Goal: Task Accomplishment & Management: Manage account settings

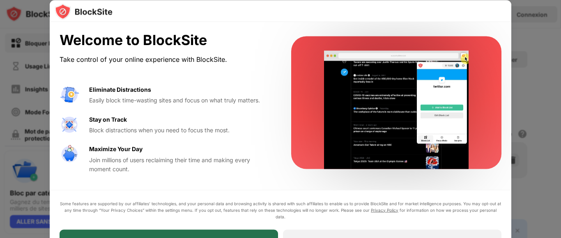
click at [220, 233] on div "I Accept" at bounding box center [169, 241] width 218 height 23
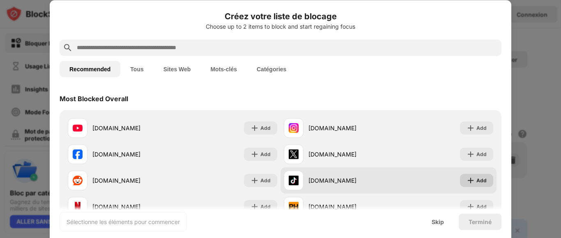
click at [466, 178] on img at bounding box center [470, 181] width 8 height 8
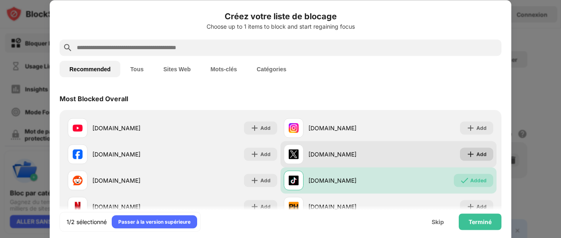
click at [476, 156] on div "Add" at bounding box center [481, 154] width 10 height 8
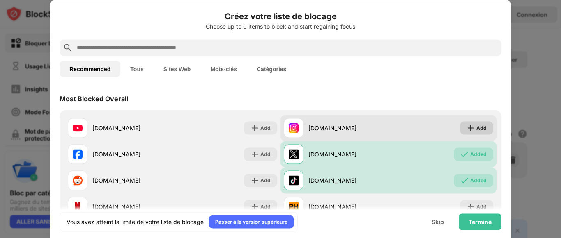
click at [476, 129] on div "Add" at bounding box center [481, 128] width 10 height 8
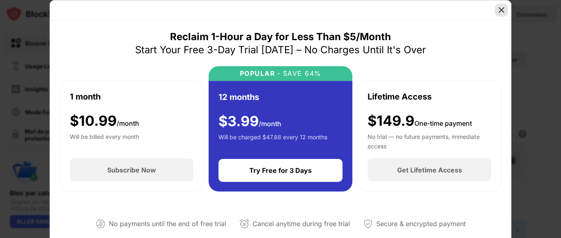
click at [499, 10] on img at bounding box center [501, 10] width 8 height 8
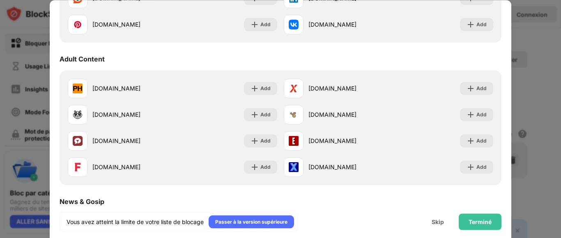
scroll to position [316, 0]
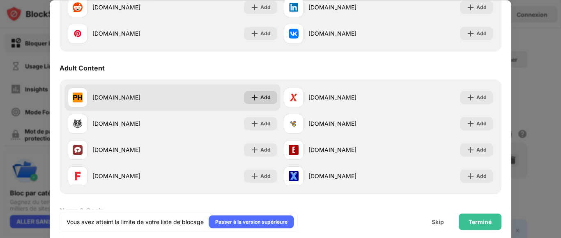
click at [268, 101] on div "Add" at bounding box center [260, 97] width 33 height 13
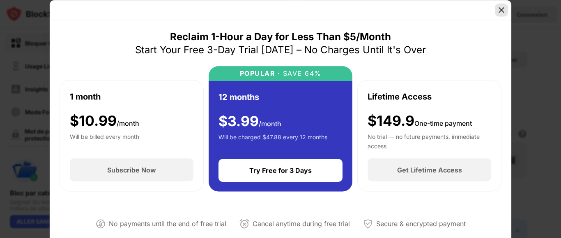
click at [504, 8] on img at bounding box center [501, 10] width 8 height 8
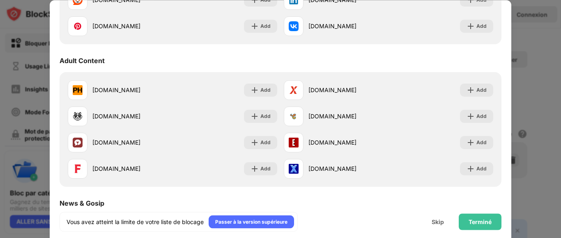
scroll to position [321, 0]
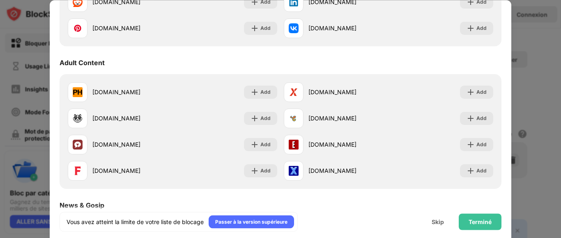
click at [531, 33] on div at bounding box center [280, 119] width 561 height 238
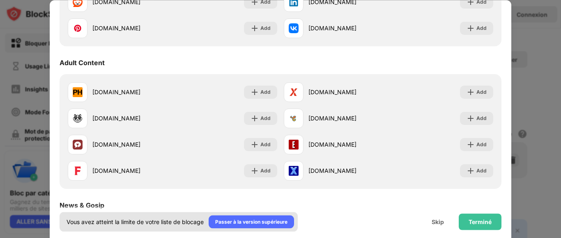
click at [253, 227] on div "Passer à la version supérieure" at bounding box center [251, 222] width 85 height 13
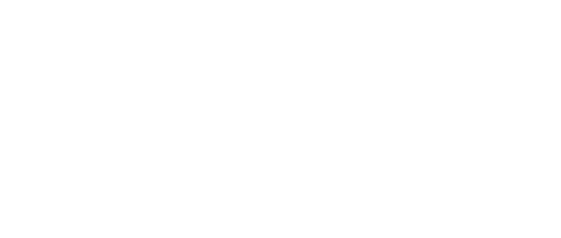
drag, startPoint x: 0, startPoint y: 0, endPoint x: 464, endPoint y: 114, distance: 478.1
click at [464, 3] on html at bounding box center [280, 1] width 561 height 3
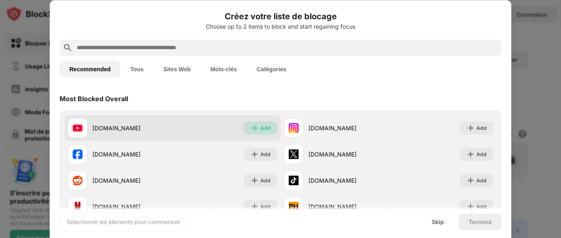
click at [250, 128] on img at bounding box center [254, 128] width 8 height 8
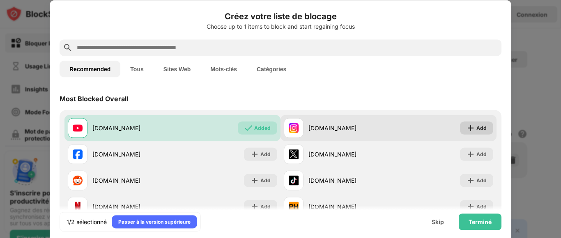
click at [478, 129] on div "Add" at bounding box center [481, 128] width 10 height 8
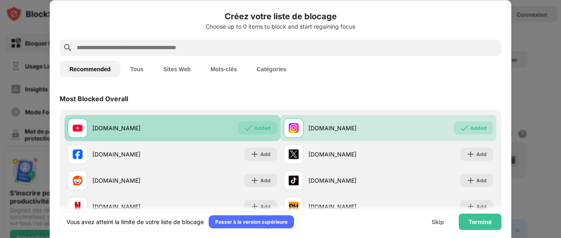
click at [264, 126] on div "Added" at bounding box center [262, 128] width 16 height 8
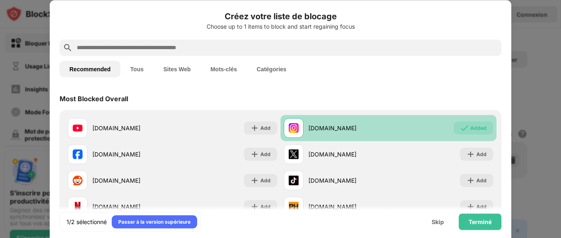
click at [473, 128] on div "Added" at bounding box center [478, 128] width 16 height 8
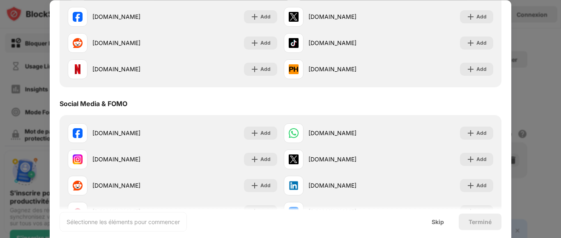
scroll to position [136, 0]
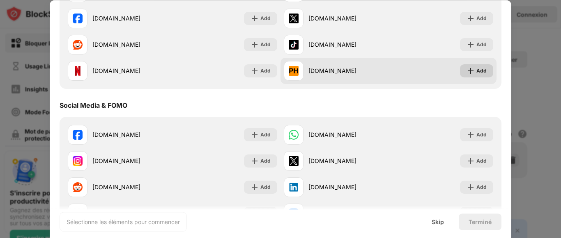
click at [475, 75] on div "Add" at bounding box center [476, 70] width 33 height 13
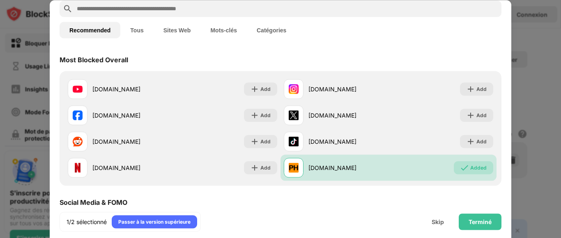
scroll to position [4, 0]
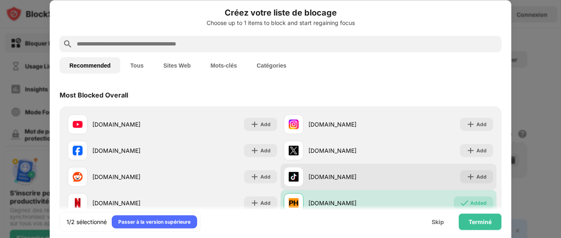
click at [430, 186] on div "tiktok.com Add" at bounding box center [388, 177] width 216 height 26
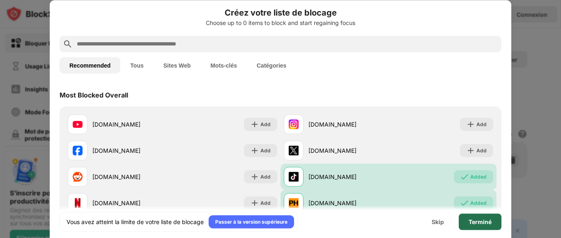
click at [488, 214] on div "Terminé" at bounding box center [480, 222] width 43 height 16
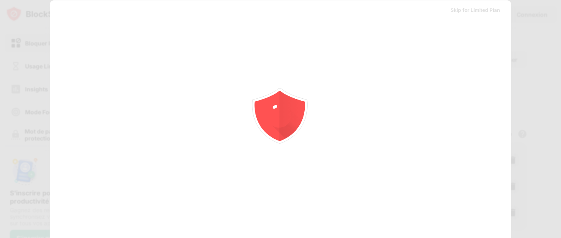
scroll to position [0, 0]
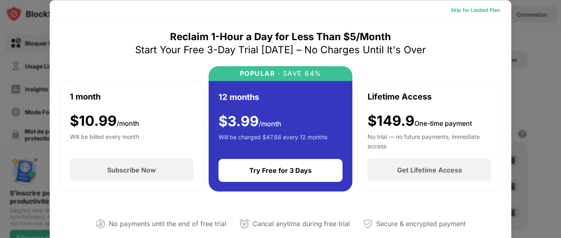
click at [474, 11] on div "Skip for Limited Plan" at bounding box center [474, 10] width 49 height 8
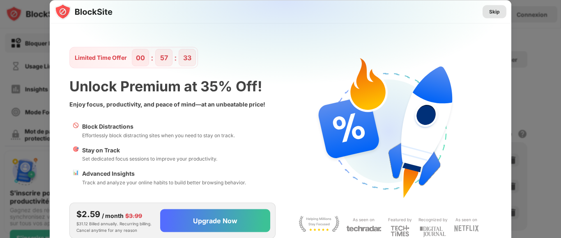
click at [491, 11] on div "Skip" at bounding box center [494, 11] width 11 height 8
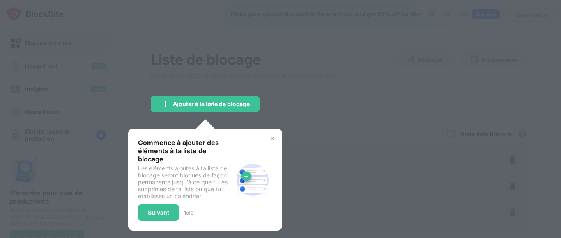
click at [270, 138] on img at bounding box center [272, 138] width 7 height 7
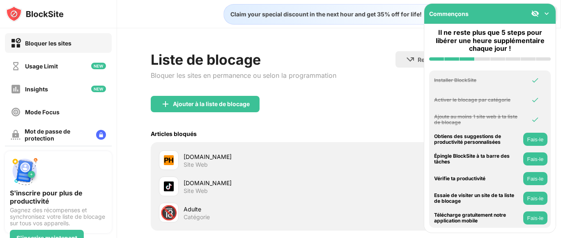
click at [527, 138] on button "Fais-le" at bounding box center [535, 139] width 24 height 13
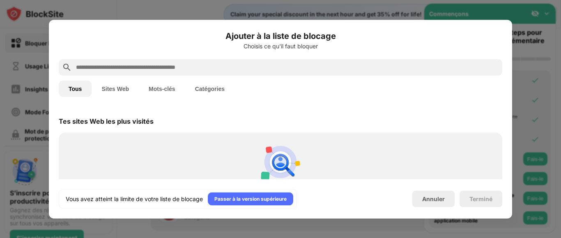
scroll to position [286, 0]
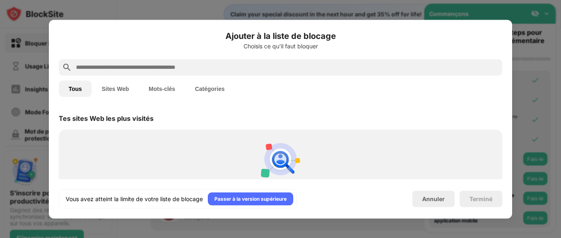
click at [408, 196] on div "Vous avez atteint la limite de votre liste de blocage Passer à la version supér…" at bounding box center [280, 199] width 443 height 20
click at [425, 202] on div "Annuler" at bounding box center [433, 199] width 23 height 7
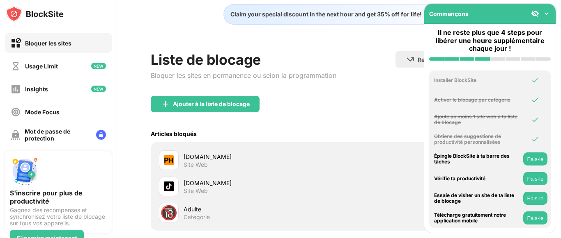
click at [543, 155] on button "Fais-le" at bounding box center [535, 159] width 24 height 13
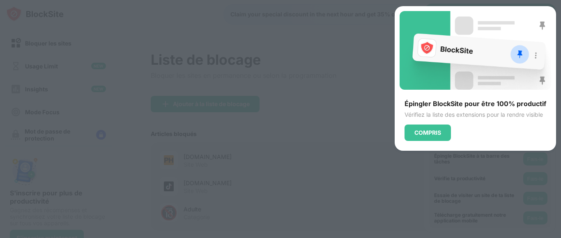
click at [432, 143] on div "Épingler BlockSite pour être 100% productif Vérifiez la liste des extensions po…" at bounding box center [474, 78] width 161 height 145
click at [431, 136] on div "COMPRIS" at bounding box center [427, 133] width 27 height 7
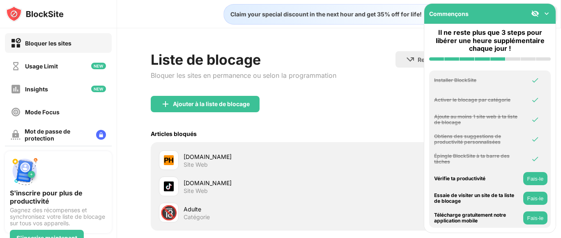
click at [539, 181] on button "Fais-le" at bounding box center [535, 178] width 24 height 13
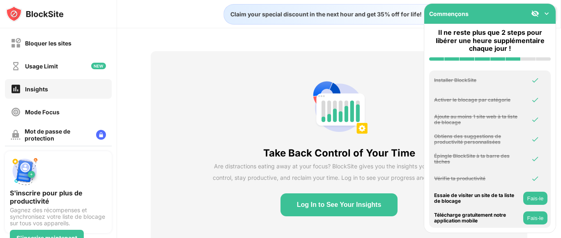
click at [536, 203] on button "Fais-le" at bounding box center [535, 198] width 24 height 13
click at [539, 216] on button "Fais-le" at bounding box center [535, 218] width 24 height 13
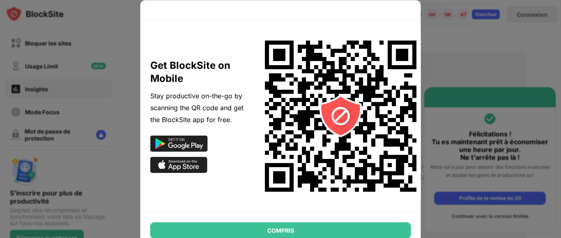
click at [483, 122] on div at bounding box center [280, 119] width 561 height 238
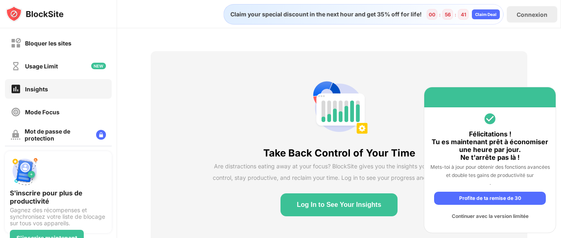
click at [481, 198] on div "Profite de ta remise de 30" at bounding box center [490, 198] width 112 height 13
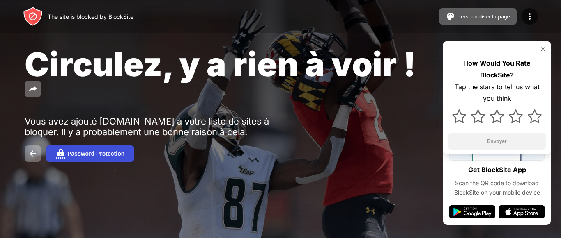
click at [52, 153] on button "Password Protection" at bounding box center [90, 154] width 88 height 16
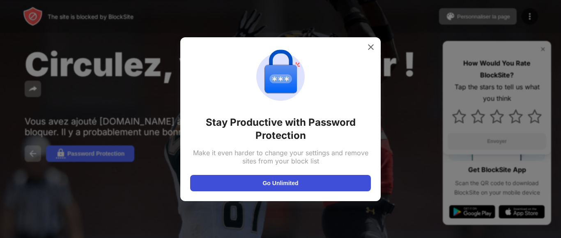
click at [232, 177] on button "Go Unlimited" at bounding box center [280, 183] width 181 height 16
